Goal: Transaction & Acquisition: Purchase product/service

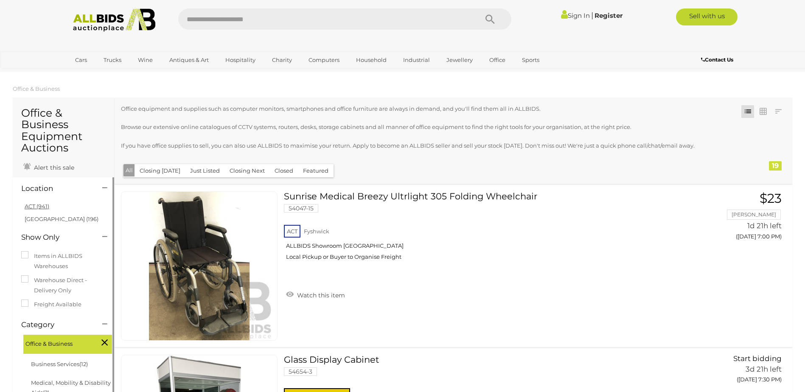
click at [50, 205] on li "ACT (941)" at bounding box center [64, 206] width 82 height 12
click at [47, 205] on link "ACT (941)" at bounding box center [37, 206] width 25 height 7
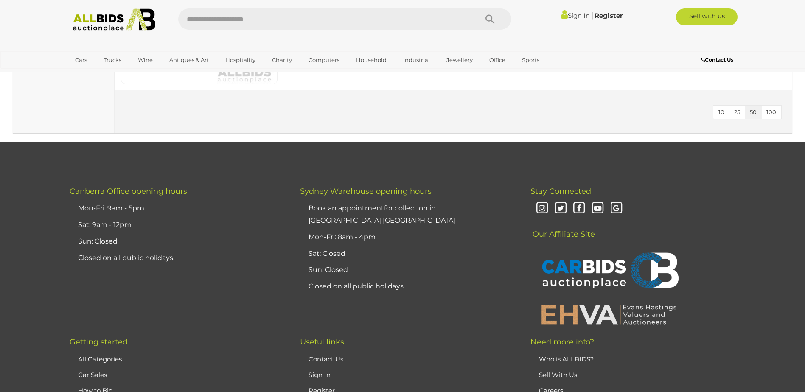
scroll to position [2971, 0]
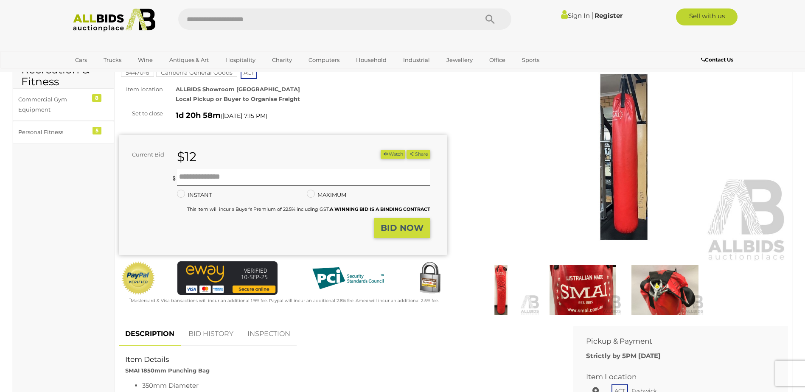
scroll to position [42, 0]
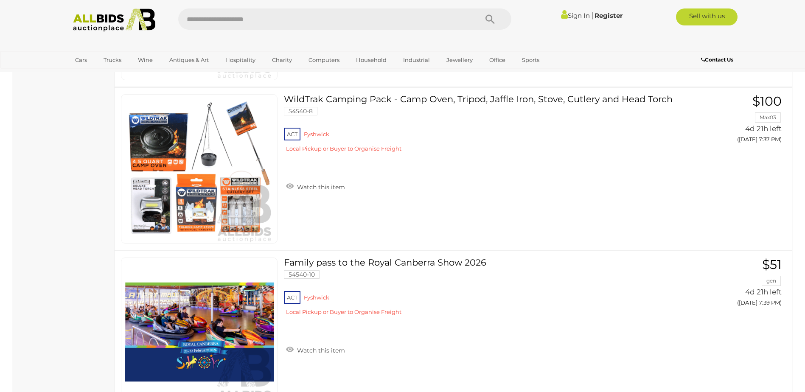
scroll to position [6579, 0]
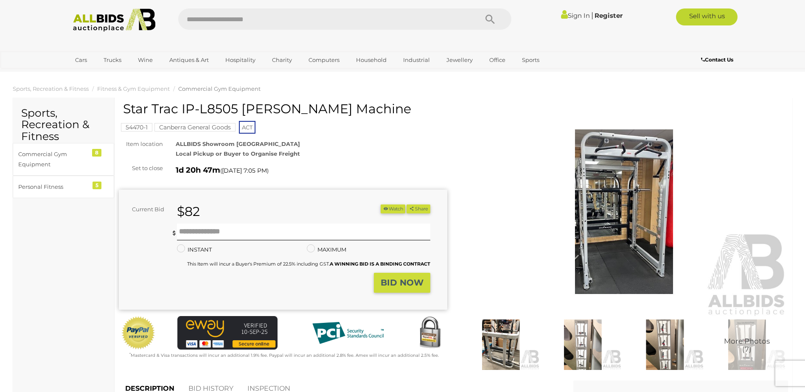
click at [640, 220] on img at bounding box center [624, 212] width 329 height 212
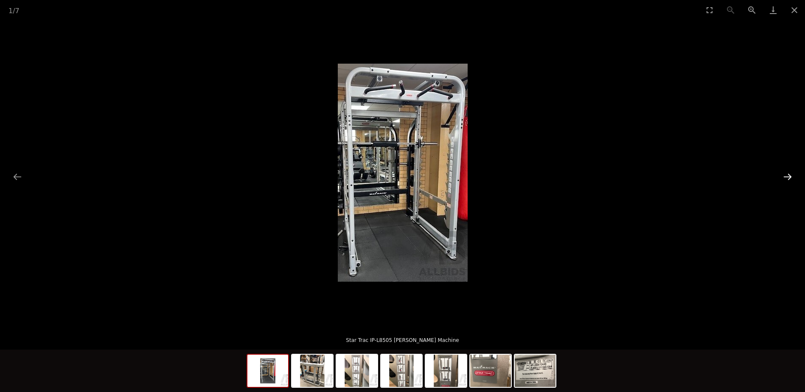
click at [785, 180] on button "Next slide" at bounding box center [788, 177] width 18 height 17
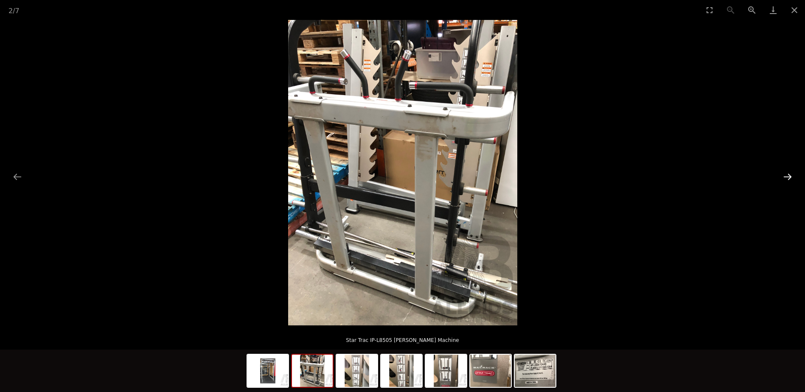
click at [790, 172] on button "Next slide" at bounding box center [788, 177] width 18 height 17
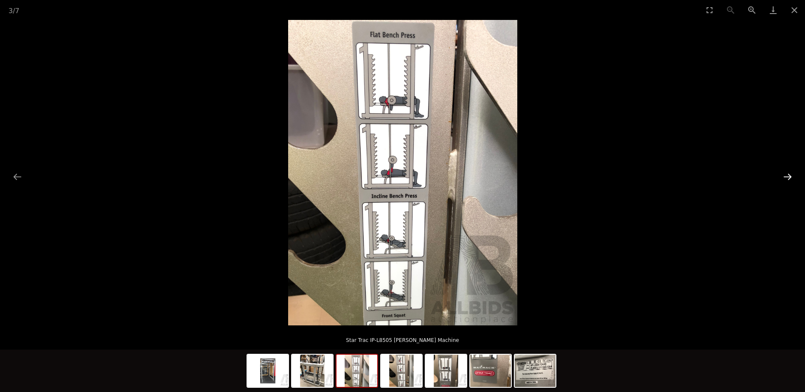
click at [790, 172] on button "Next slide" at bounding box center [788, 177] width 18 height 17
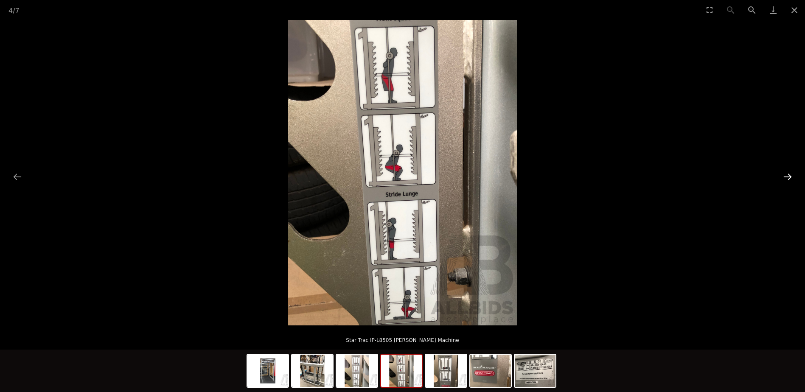
click at [790, 172] on button "Next slide" at bounding box center [788, 177] width 18 height 17
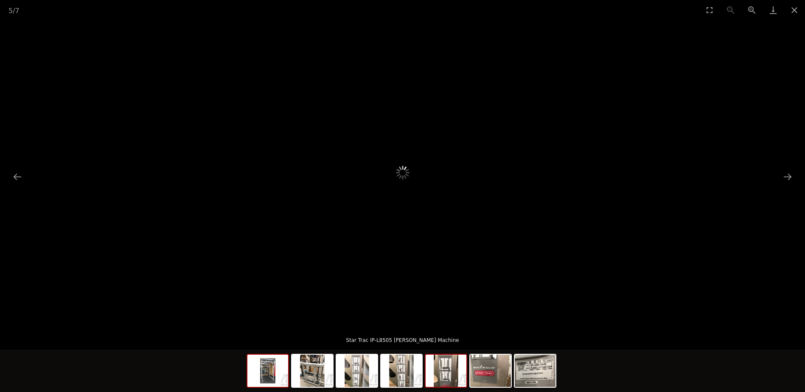
click at [278, 368] on img at bounding box center [267, 371] width 41 height 32
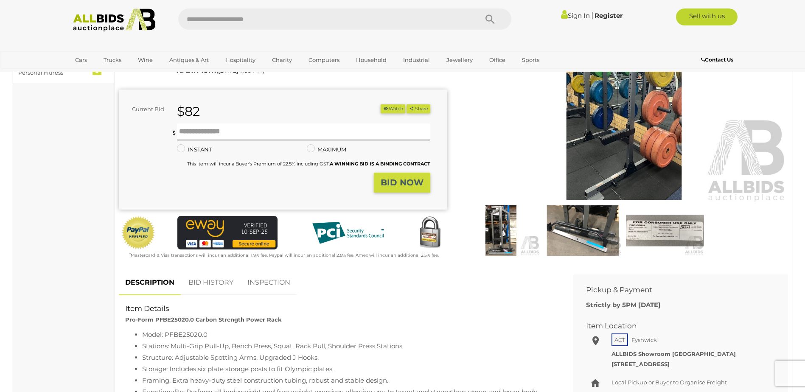
scroll to position [127, 0]
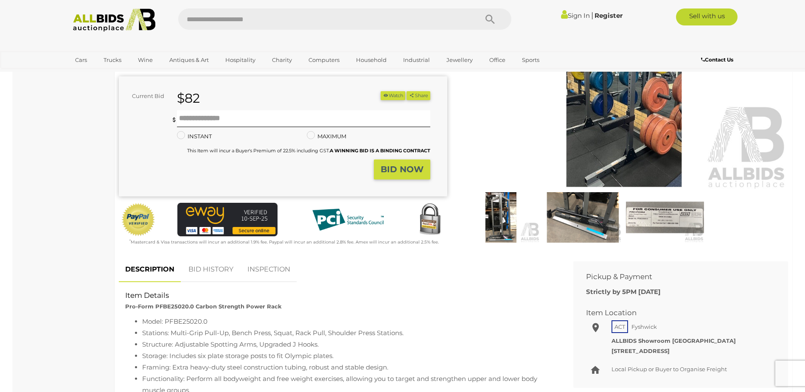
click at [501, 220] on img at bounding box center [501, 217] width 78 height 50
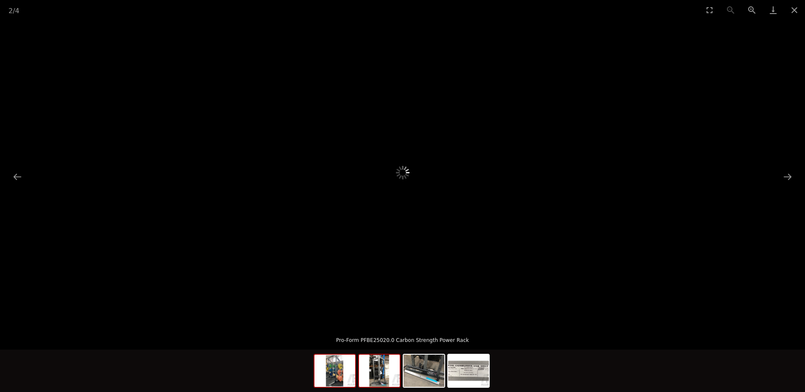
click at [334, 374] on img at bounding box center [335, 371] width 41 height 32
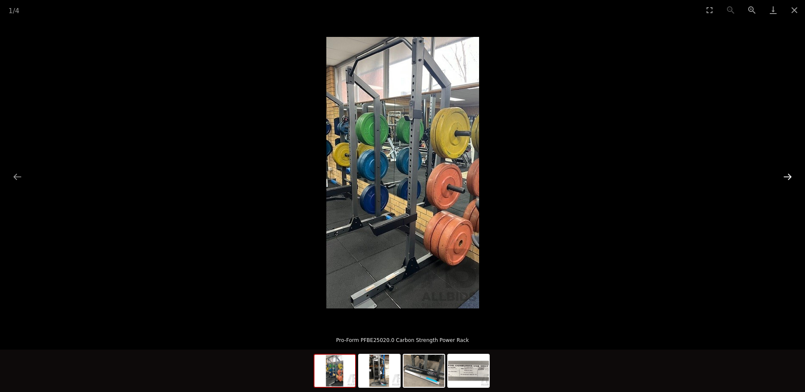
click at [790, 177] on button "Next slide" at bounding box center [788, 177] width 18 height 17
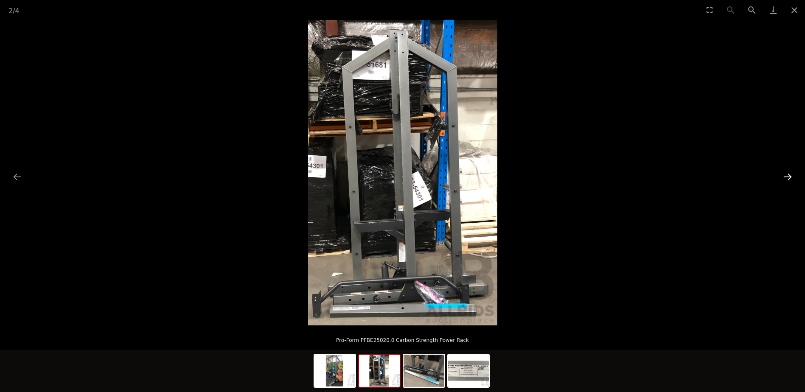
click at [790, 177] on button "Next slide" at bounding box center [788, 177] width 18 height 17
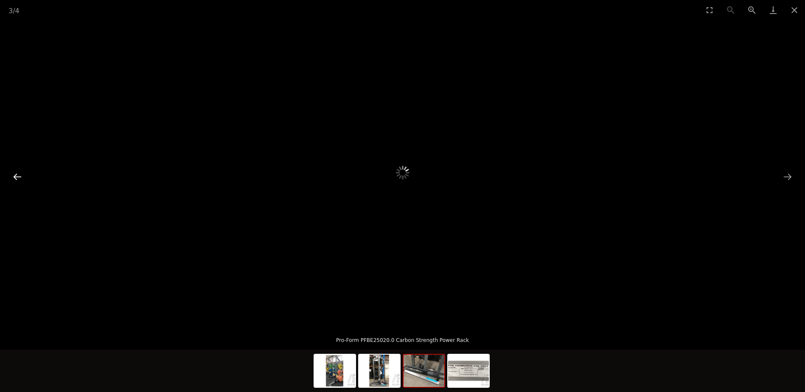
click at [17, 178] on button "Previous slide" at bounding box center [17, 177] width 18 height 17
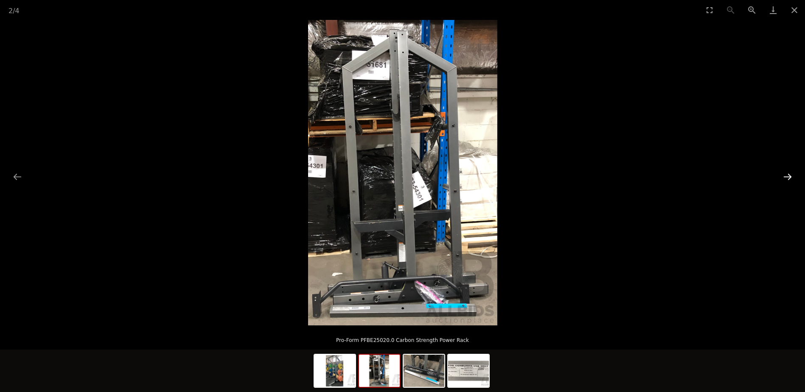
click at [792, 177] on button "Next slide" at bounding box center [788, 177] width 18 height 17
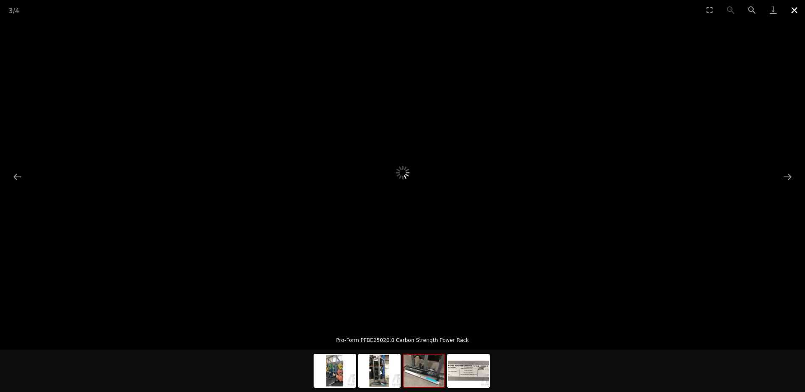
click at [790, 7] on button "Close gallery" at bounding box center [794, 10] width 21 height 20
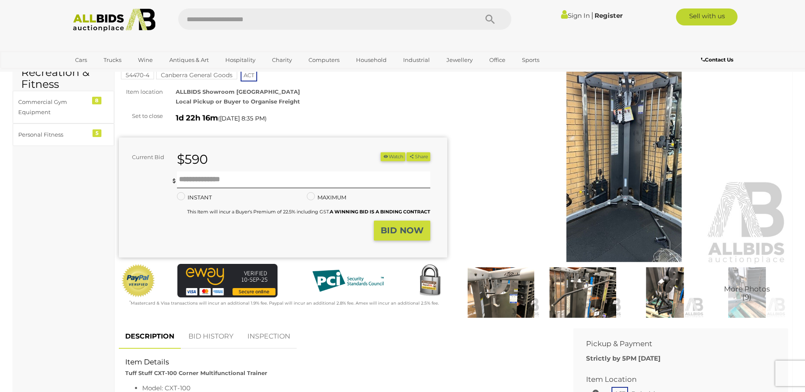
scroll to position [42, 0]
